Goal: Check status

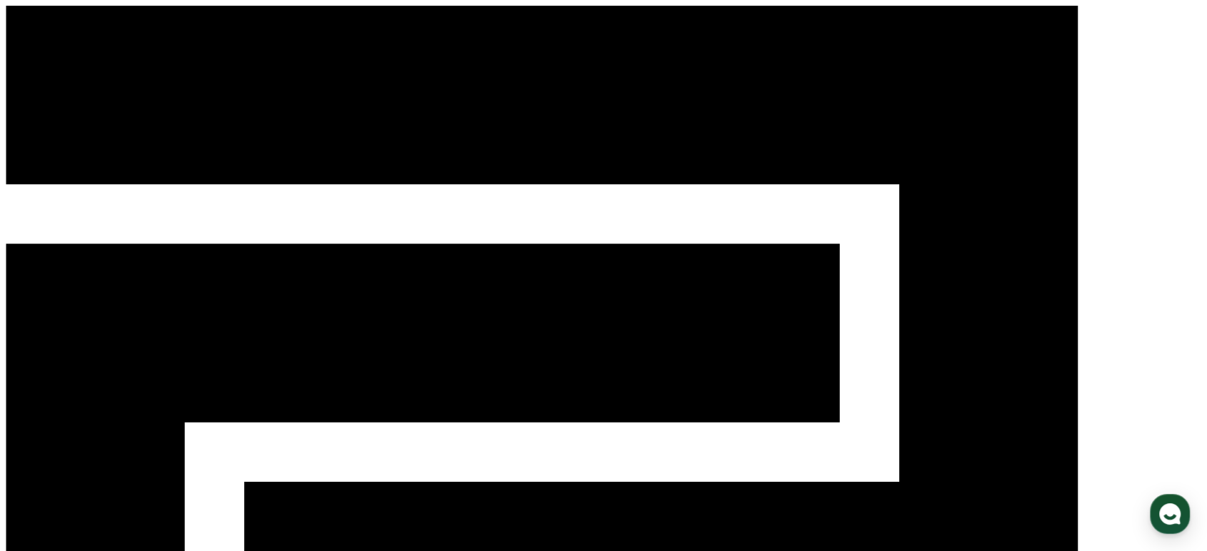
select select "**********"
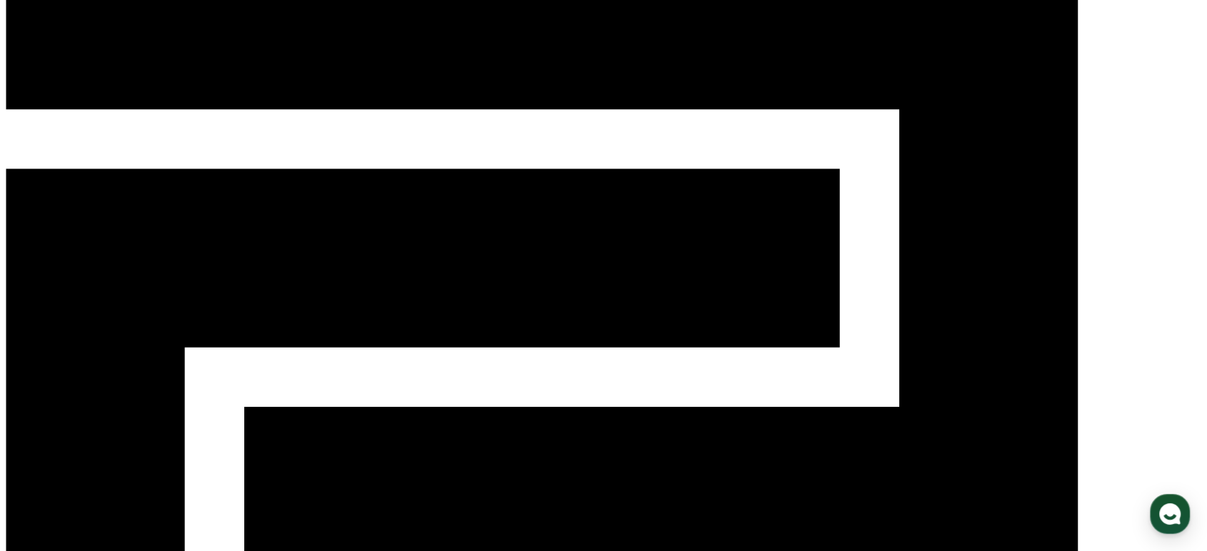
scroll to position [79, 0]
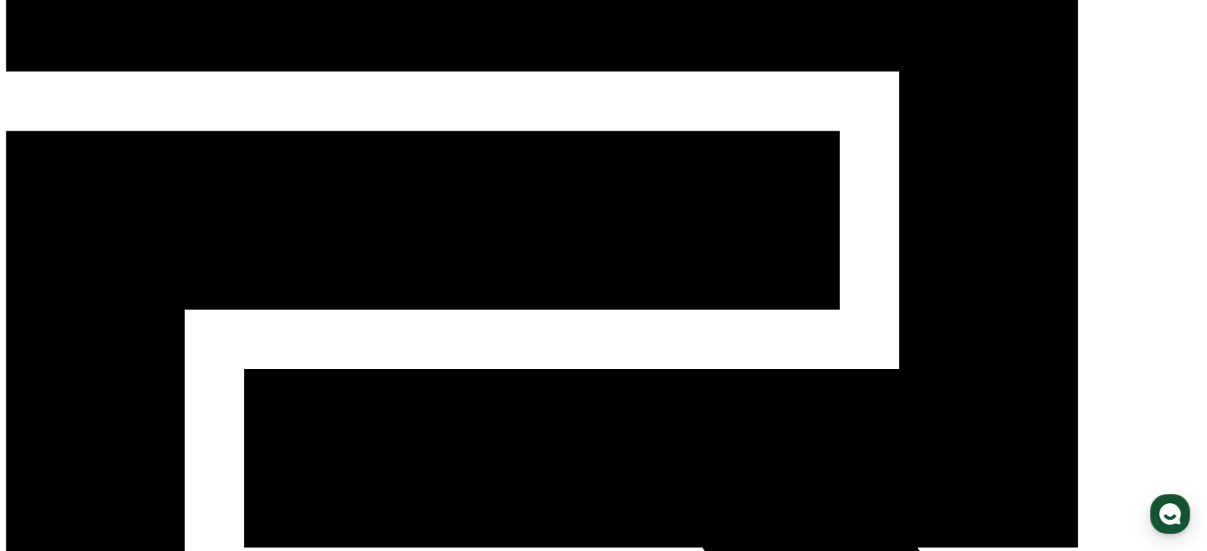
scroll to position [159, 0]
